Goal: Transaction & Acquisition: Book appointment/travel/reservation

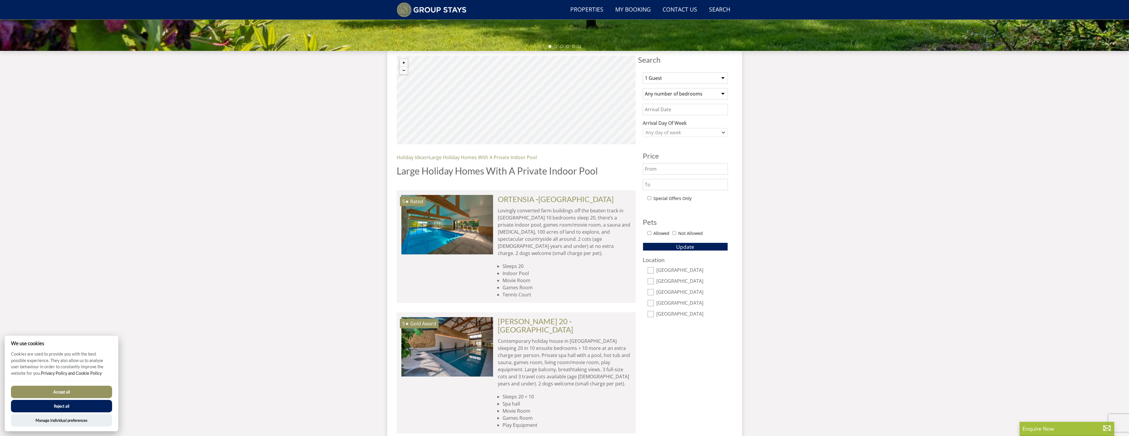
scroll to position [193, 0]
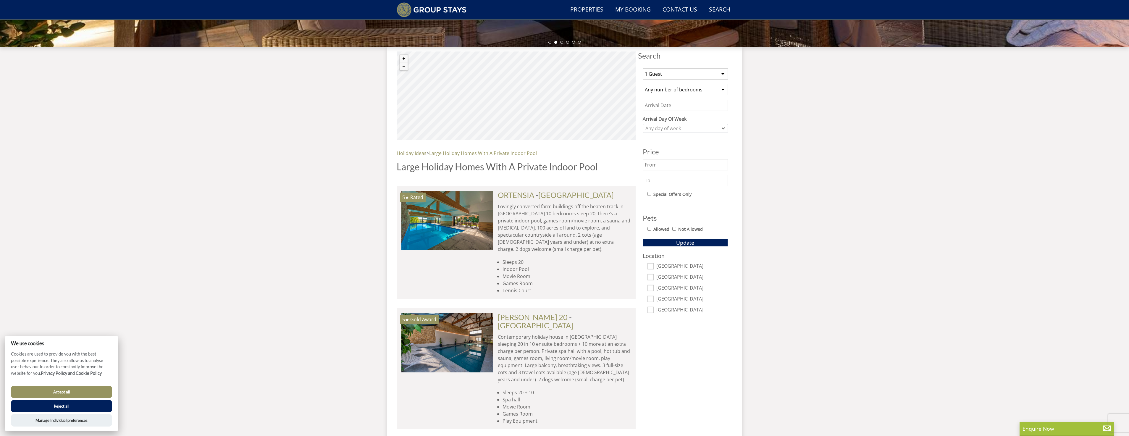
click at [527, 313] on link "[PERSON_NAME] 20" at bounding box center [533, 317] width 70 height 9
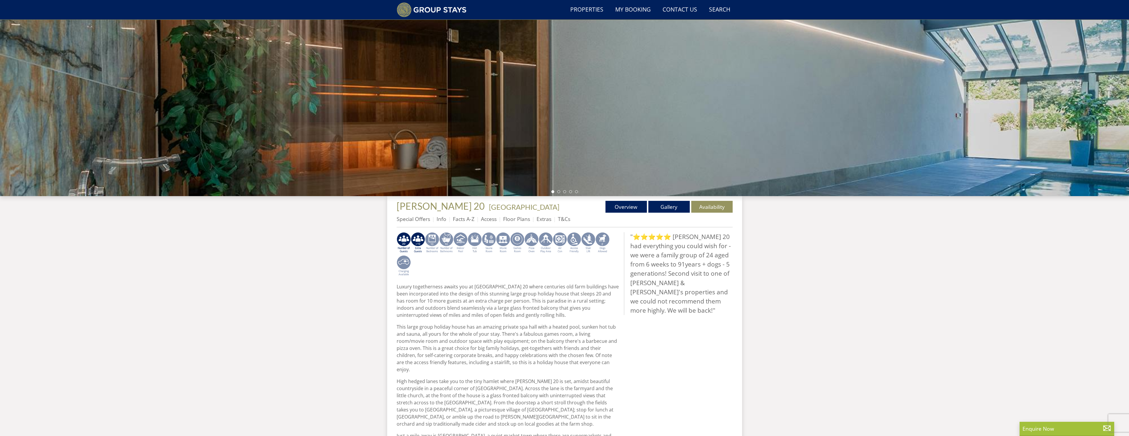
scroll to position [173, 0]
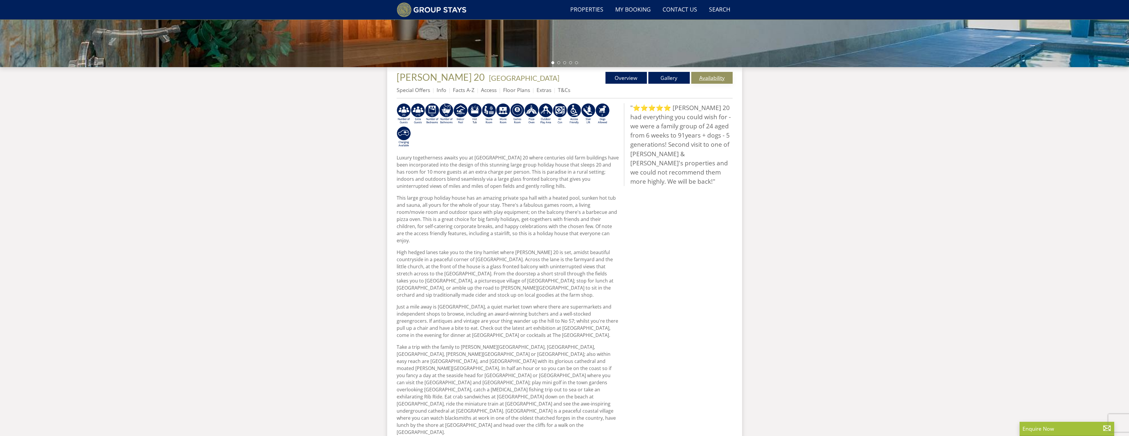
click at [709, 78] on link "Availability" at bounding box center [711, 78] width 41 height 12
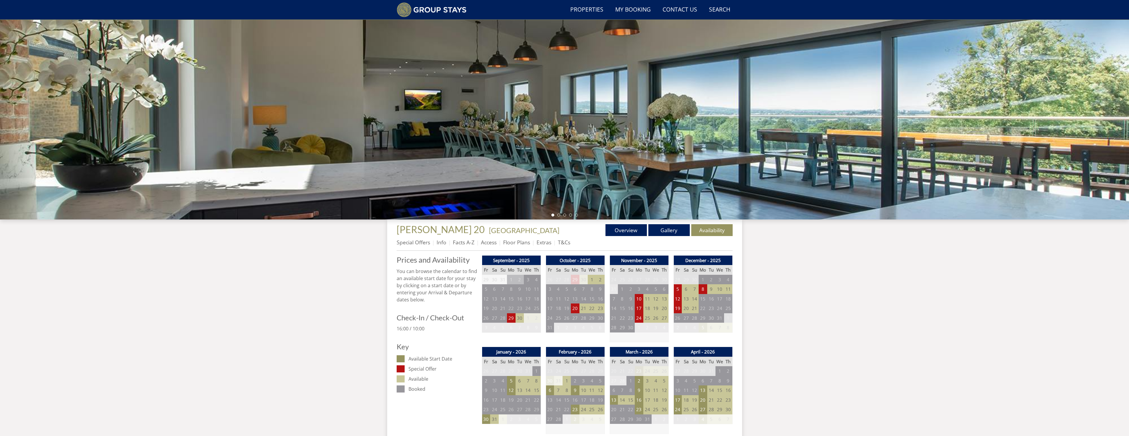
scroll to position [79, 0]
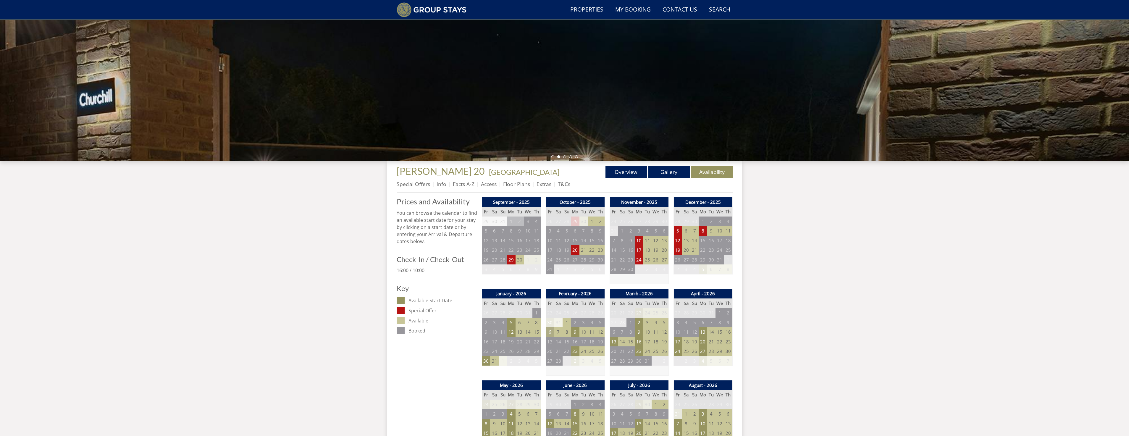
click at [551, 333] on td "6" at bounding box center [550, 332] width 8 height 10
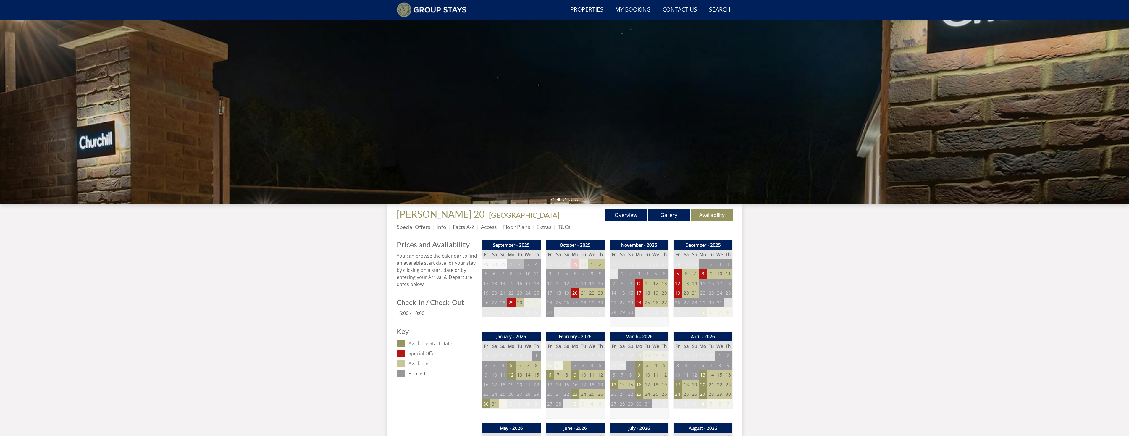
scroll to position [0, 0]
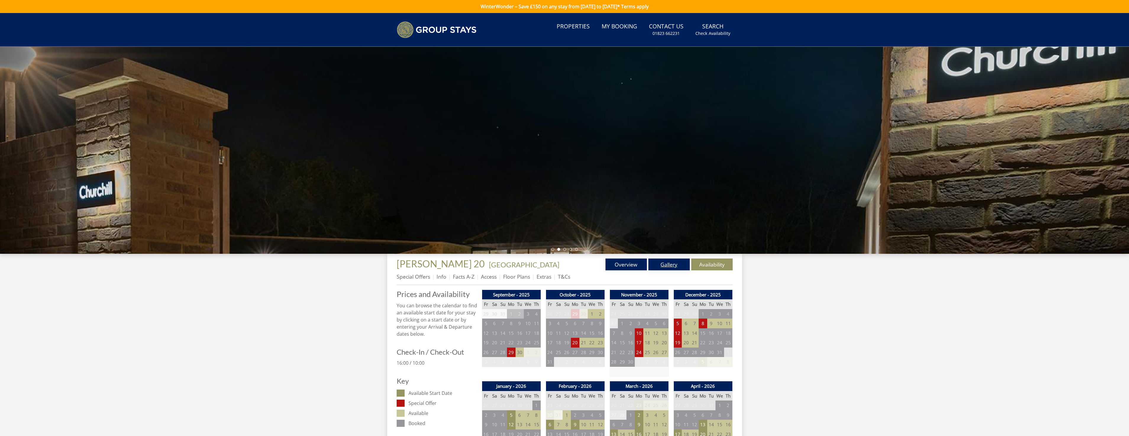
click at [661, 269] on link "Gallery" at bounding box center [668, 265] width 41 height 12
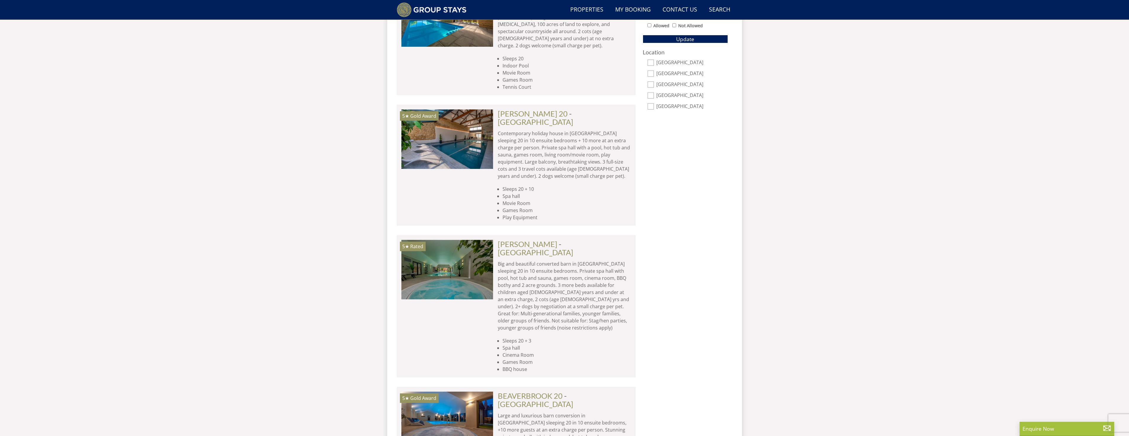
scroll to position [430, 0]
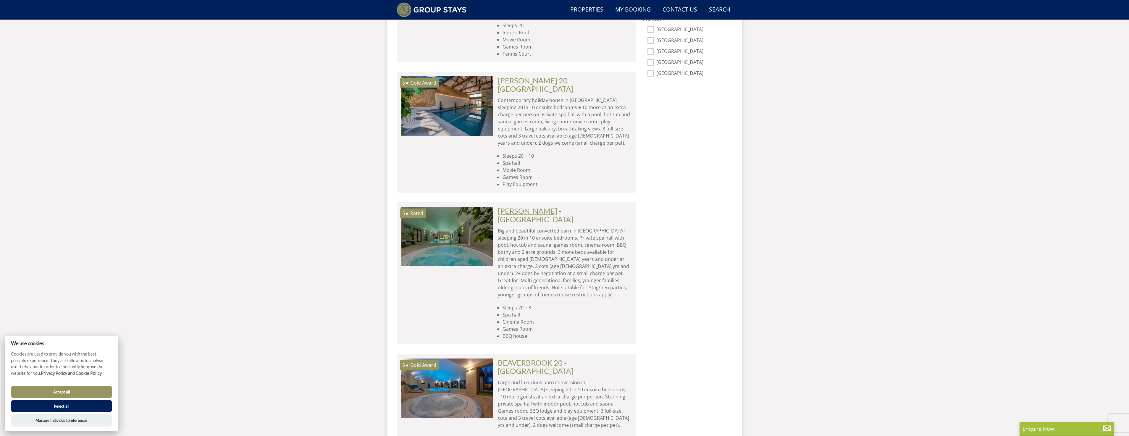
click at [528, 206] on link "[PERSON_NAME]" at bounding box center [527, 210] width 59 height 9
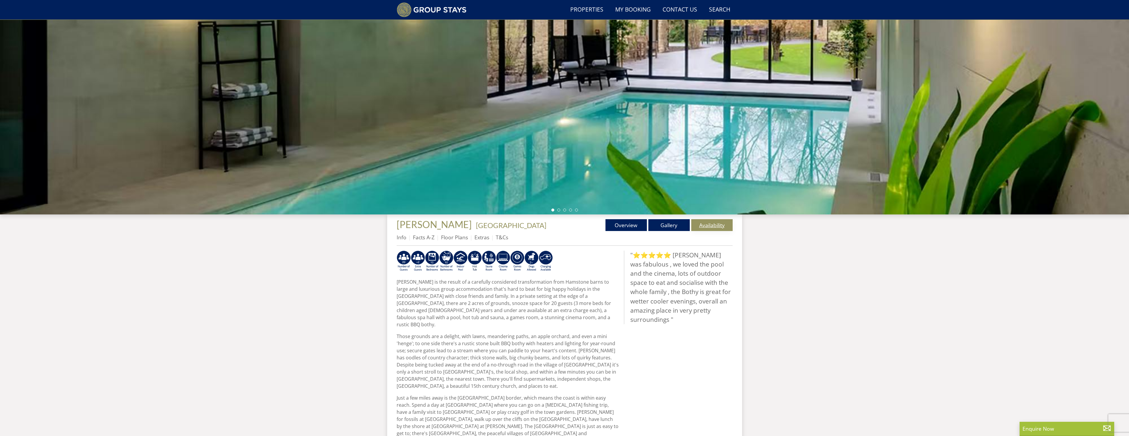
scroll to position [25, 0]
click at [697, 227] on link "Availability" at bounding box center [711, 226] width 41 height 12
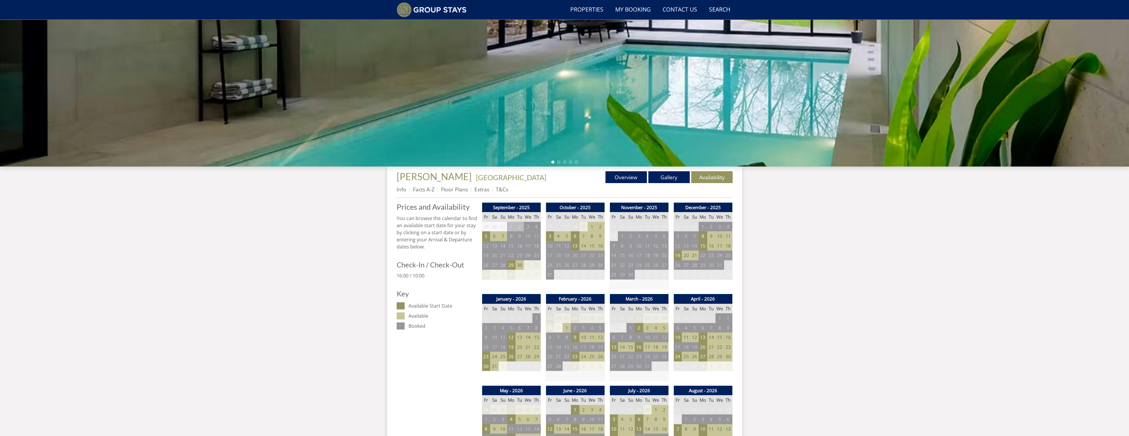
scroll to position [82, 0]
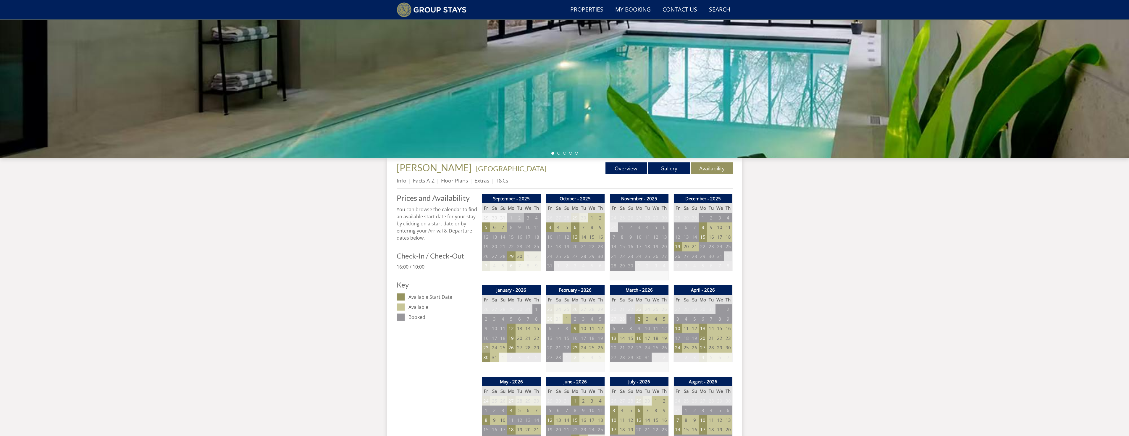
click at [484, 345] on td "23" at bounding box center [486, 348] width 8 height 10
click at [486, 348] on td "23" at bounding box center [486, 348] width 8 height 10
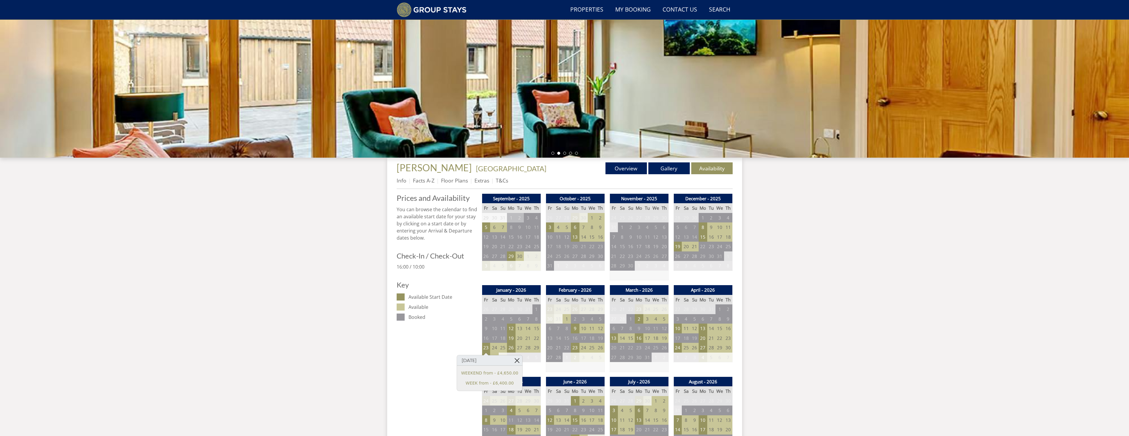
click at [512, 358] on link at bounding box center [517, 360] width 10 height 10
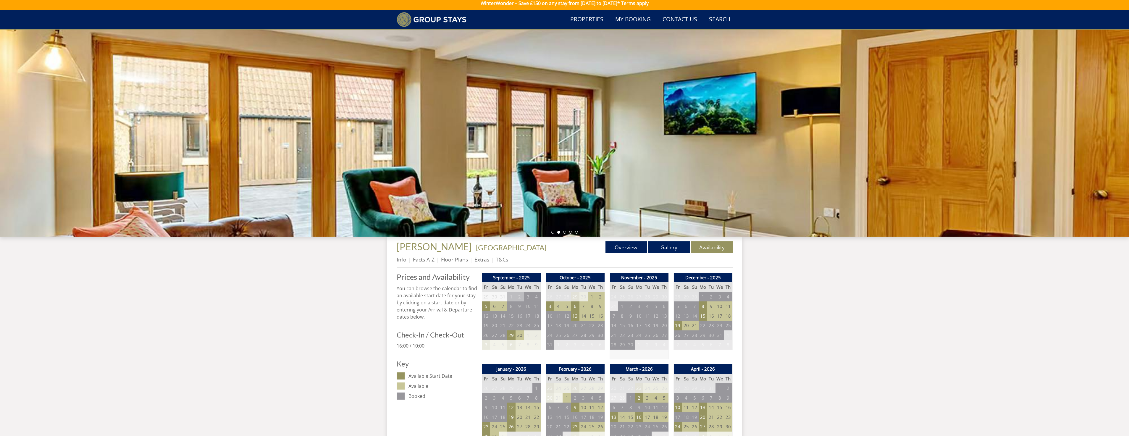
scroll to position [0, 0]
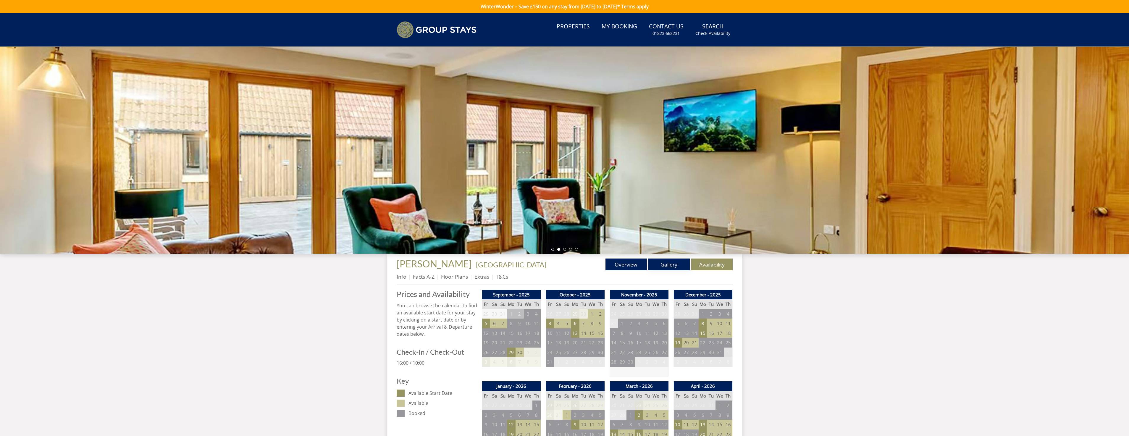
click at [657, 268] on link "Gallery" at bounding box center [668, 265] width 41 height 12
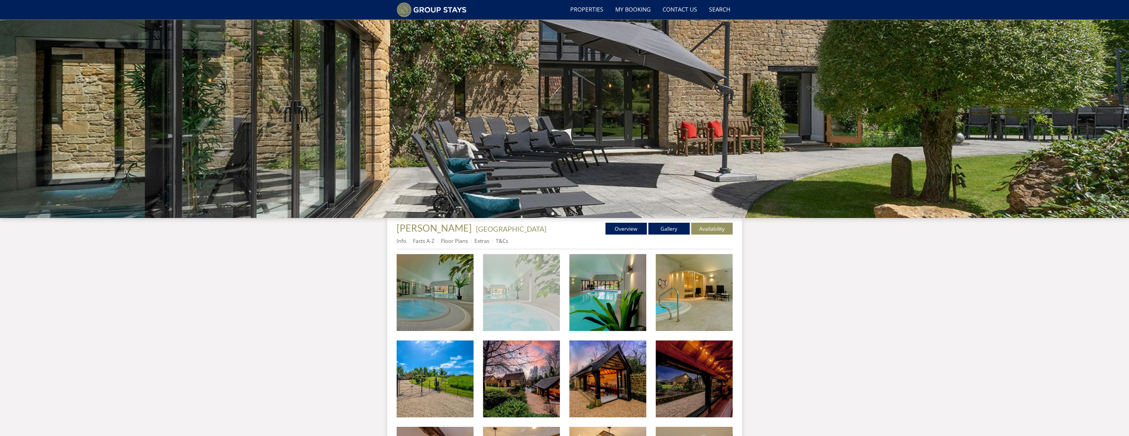
scroll to position [143, 0]
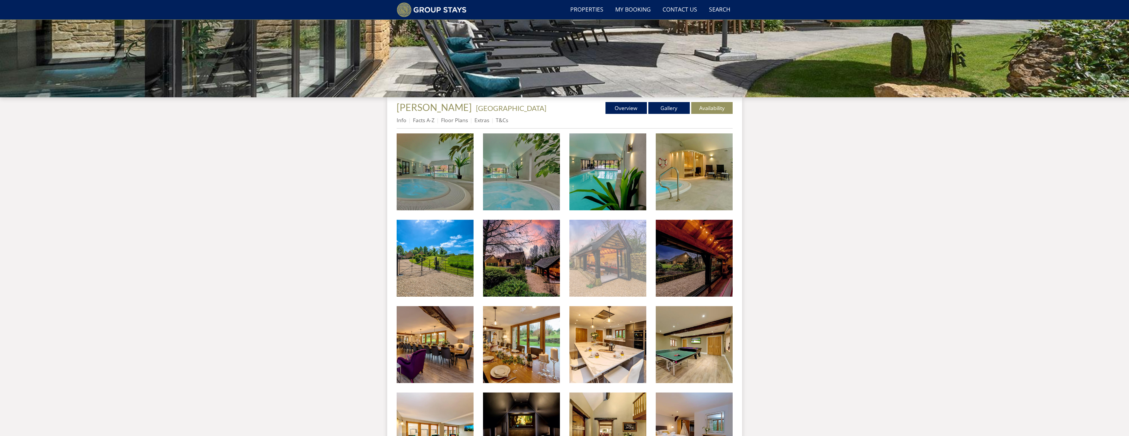
click at [612, 241] on img at bounding box center [607, 258] width 77 height 77
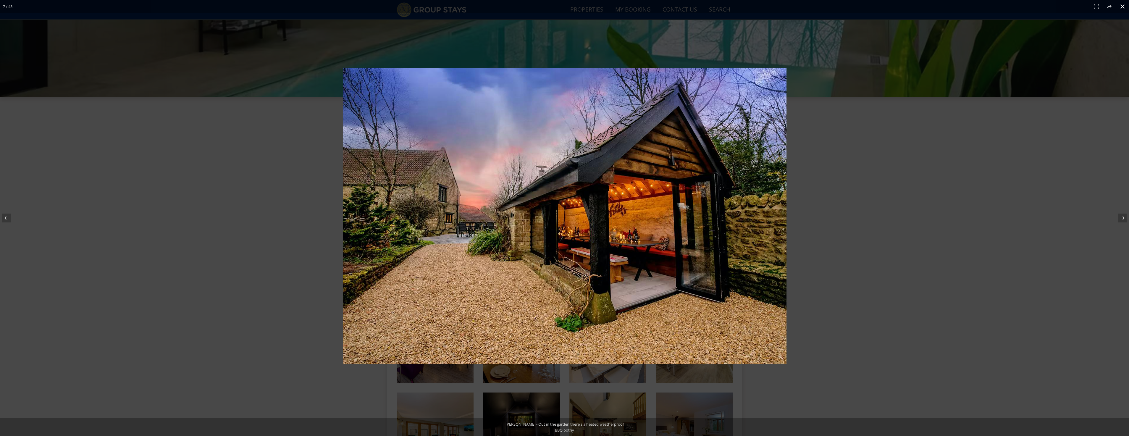
click at [117, 232] on div at bounding box center [564, 218] width 1129 height 436
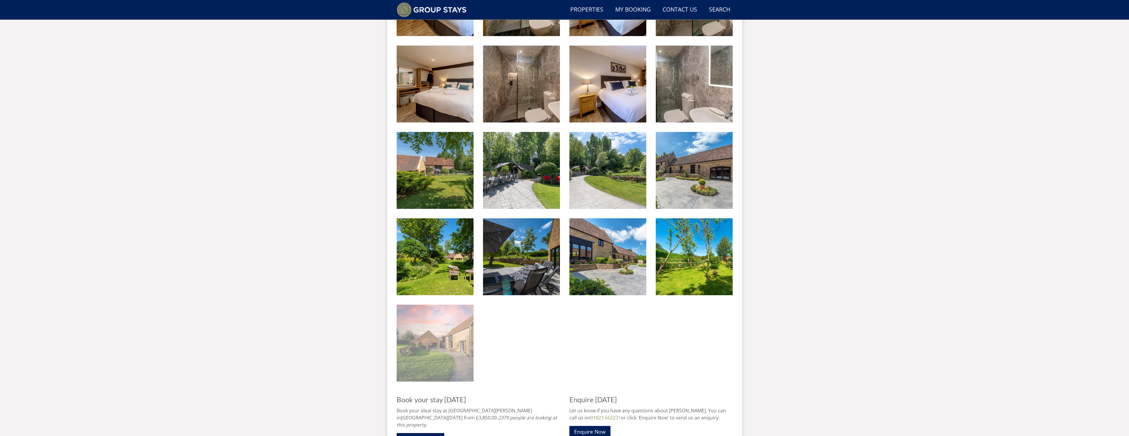
scroll to position [987, 0]
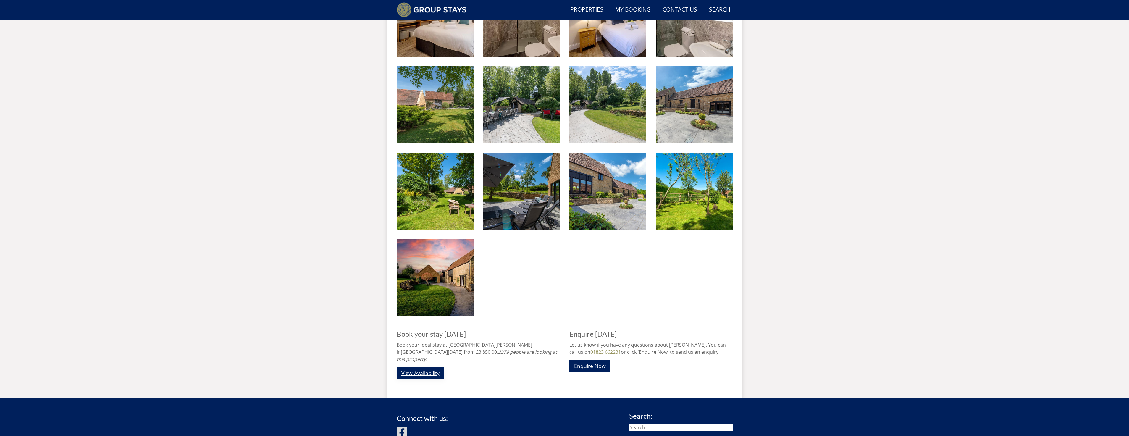
click at [413, 367] on link "View Availability" at bounding box center [421, 373] width 48 height 12
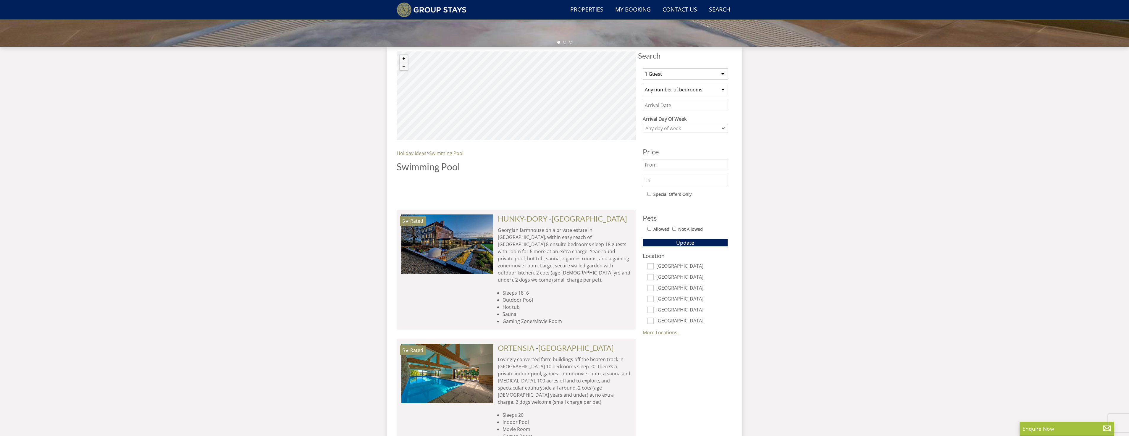
scroll to position [311, 0]
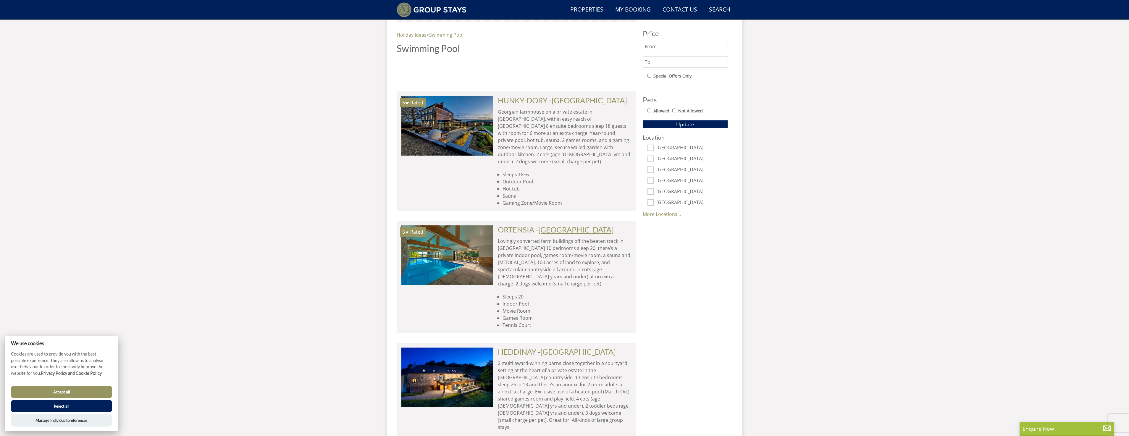
click at [549, 225] on link "[GEOGRAPHIC_DATA]" at bounding box center [575, 229] width 75 height 9
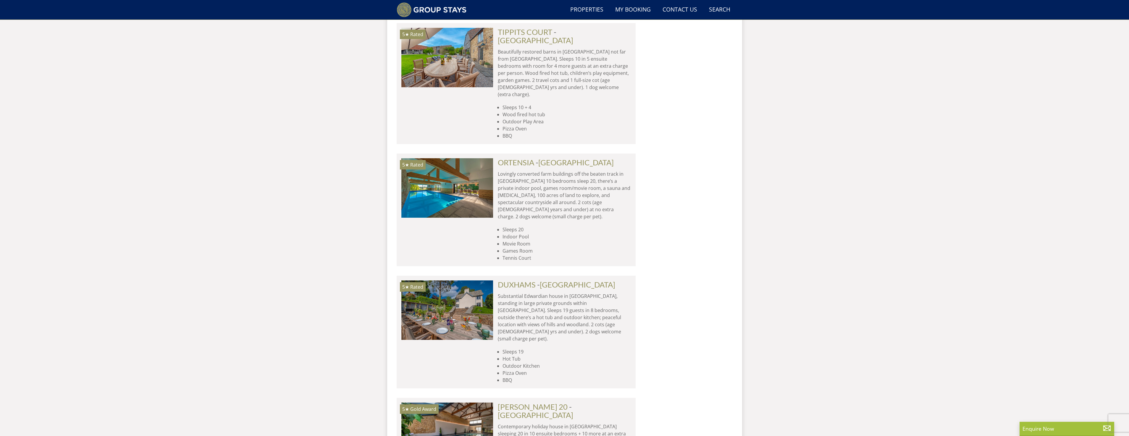
scroll to position [524, 0]
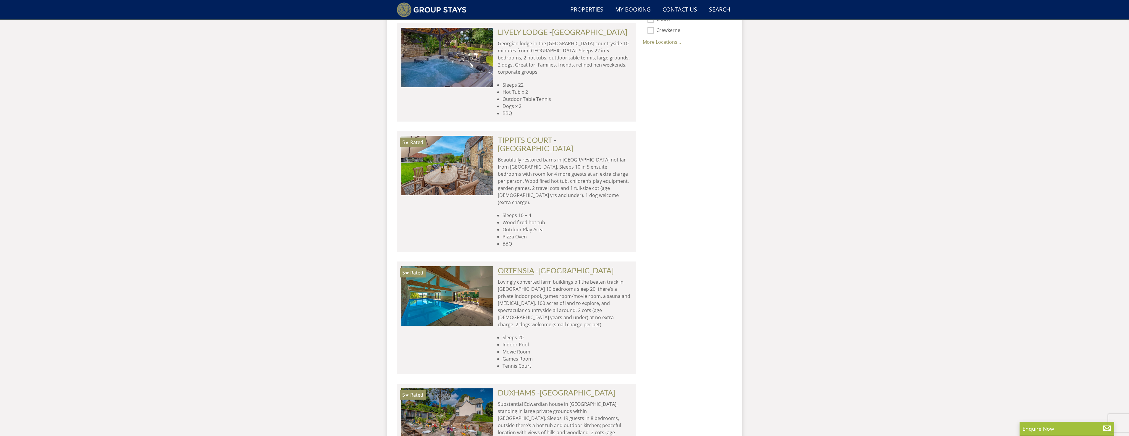
click at [501, 266] on link "ORTENSIA" at bounding box center [516, 270] width 36 height 9
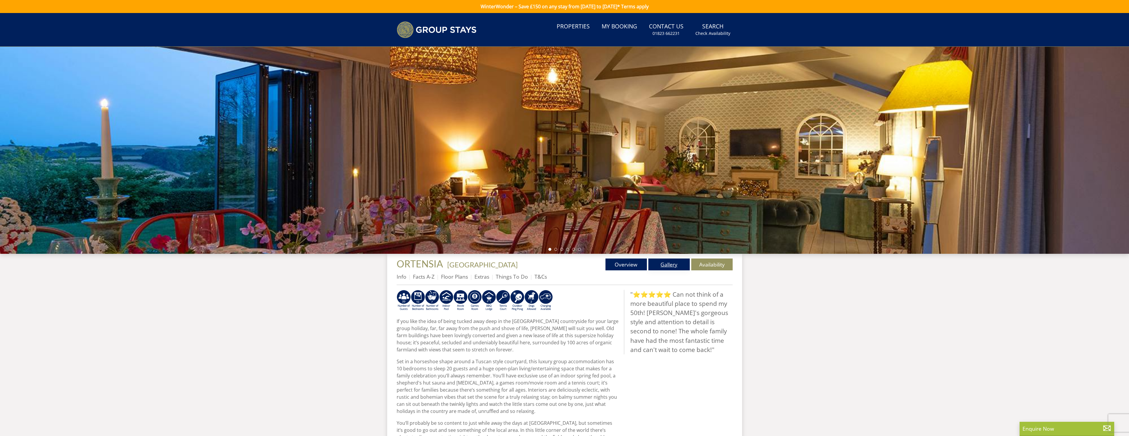
click at [668, 265] on link "Gallery" at bounding box center [668, 265] width 41 height 12
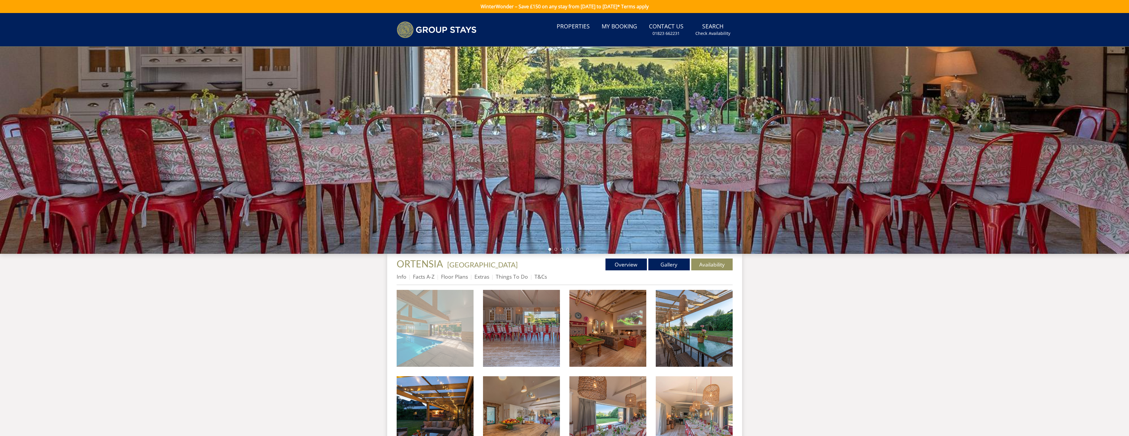
click at [444, 309] on img at bounding box center [435, 328] width 77 height 77
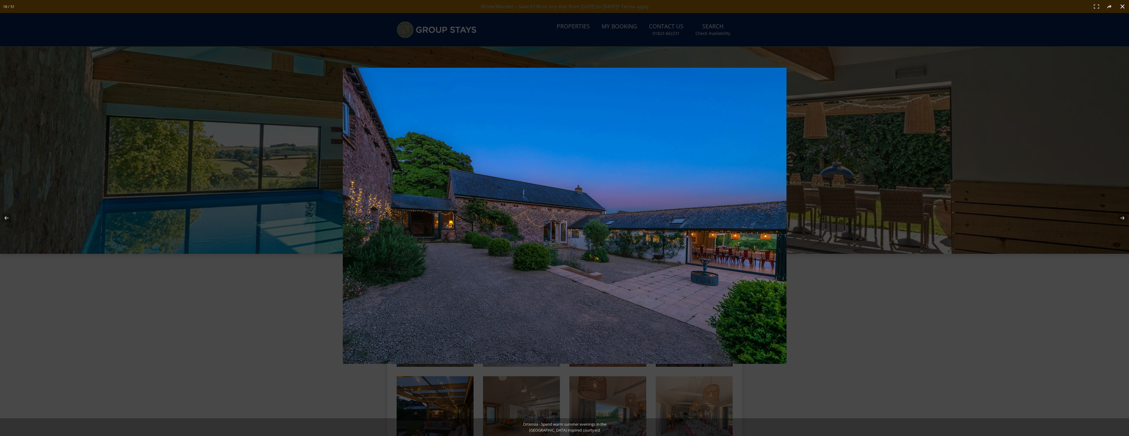
click at [264, 355] on div at bounding box center [564, 218] width 1129 height 436
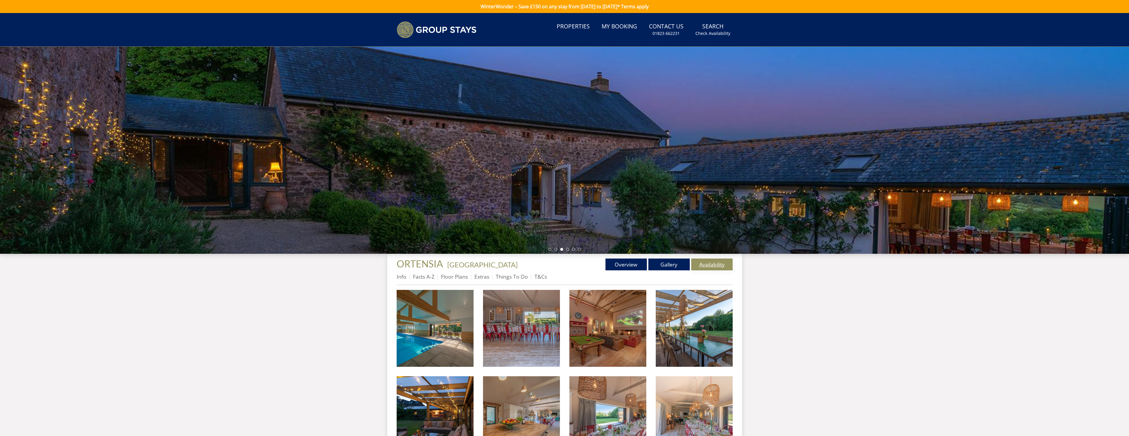
click at [704, 264] on link "Availability" at bounding box center [711, 265] width 41 height 12
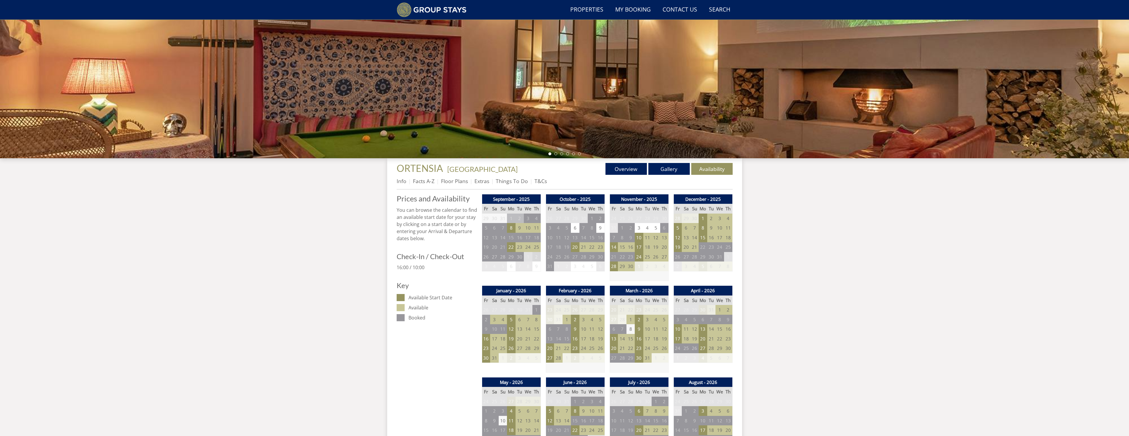
scroll to position [104, 0]
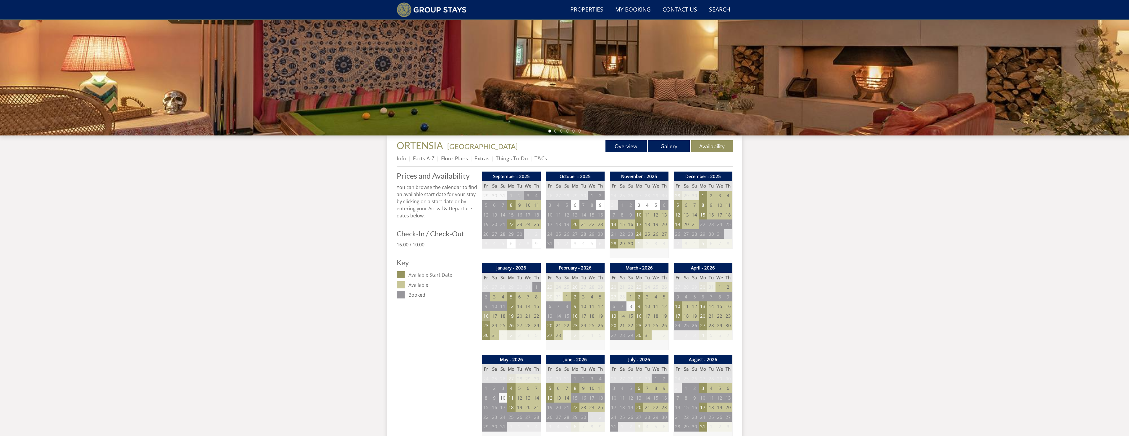
click at [486, 315] on td "16" at bounding box center [486, 316] width 8 height 10
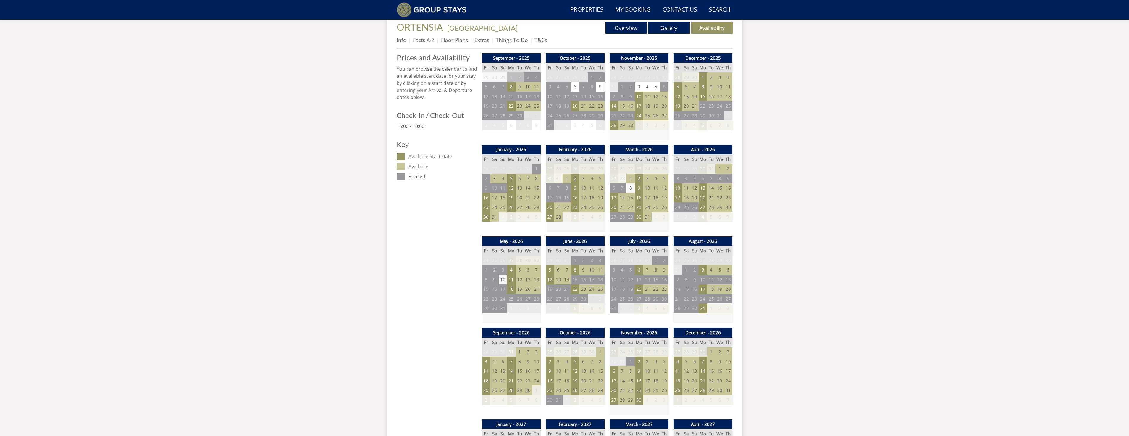
scroll to position [0, 0]
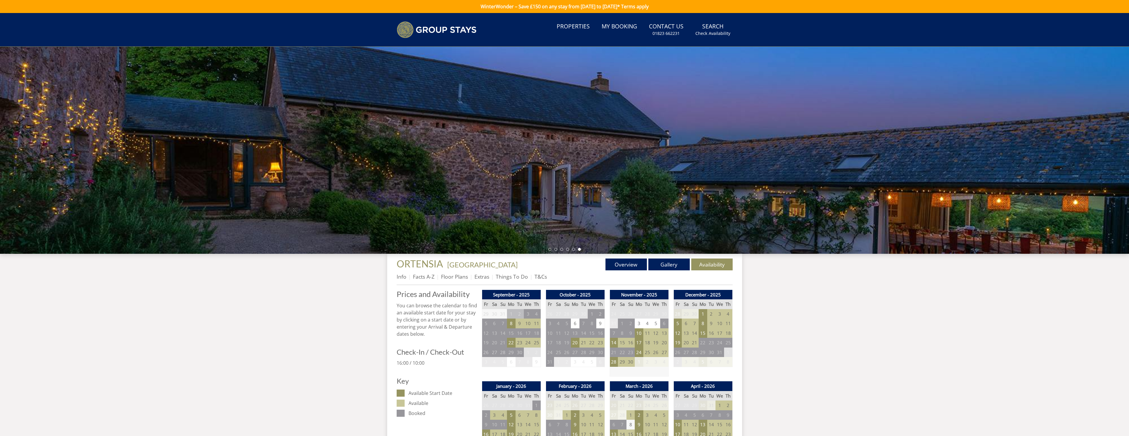
click at [479, 159] on div at bounding box center [564, 150] width 1129 height 207
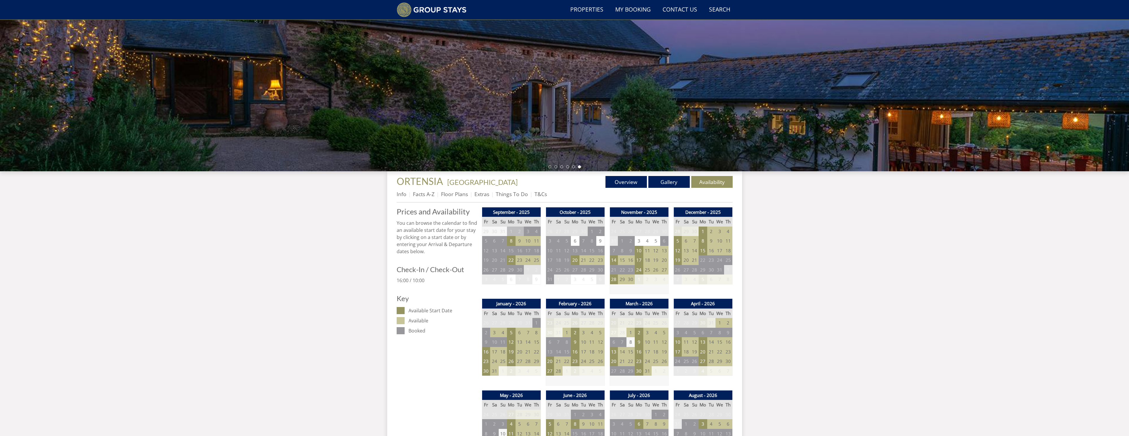
scroll to position [82, 0]
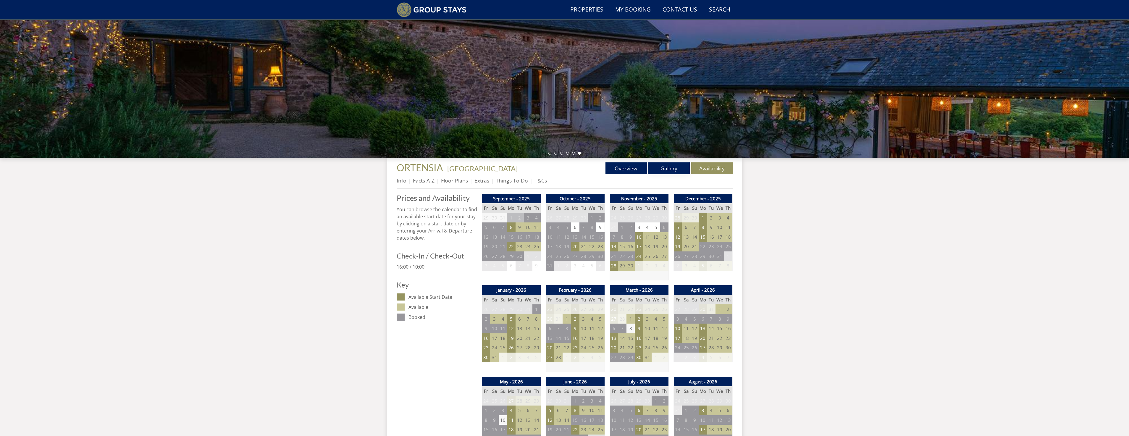
click at [651, 163] on link "Gallery" at bounding box center [668, 168] width 41 height 12
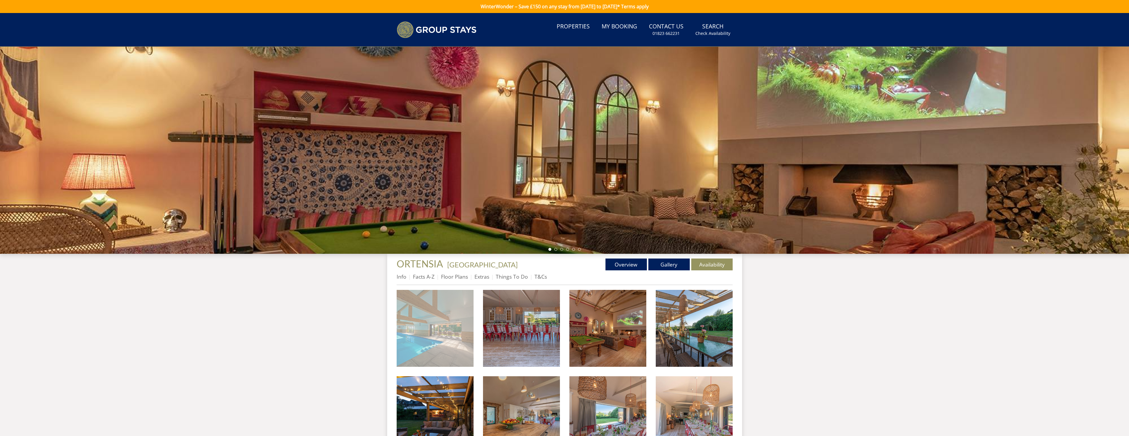
click at [402, 306] on img at bounding box center [435, 328] width 77 height 77
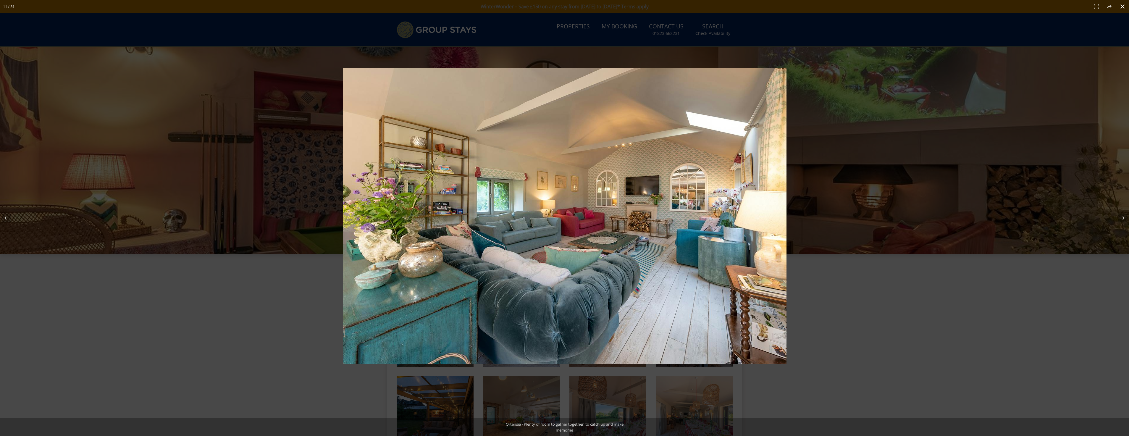
click at [131, 344] on div at bounding box center [564, 218] width 1129 height 436
